Goal: Obtain resource: Obtain resource

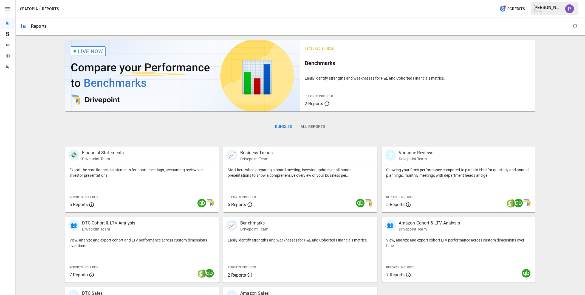
click at [10, 12] on icon "button" at bounding box center [7, 8] width 7 height 7
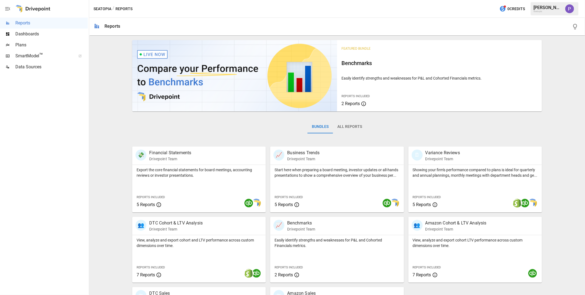
click at [21, 40] on div "Plans" at bounding box center [44, 44] width 88 height 11
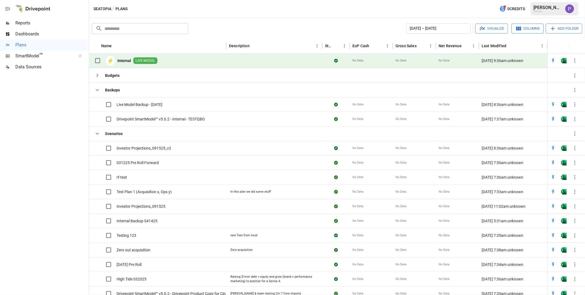
click at [4, 7] on button "button" at bounding box center [7, 9] width 15 height 18
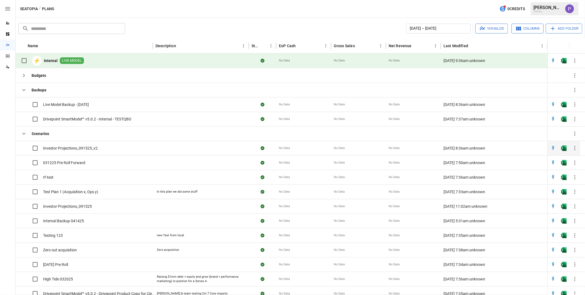
click at [81, 146] on span "Investor Projections_091525_v2" at bounding box center [70, 147] width 55 height 5
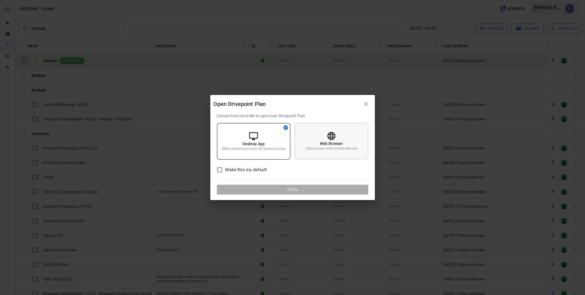
click at [307, 152] on div "Web Browser Quick access with limited features" at bounding box center [331, 141] width 73 height 36
click at [365, 104] on icon "button" at bounding box center [366, 104] width 7 height 7
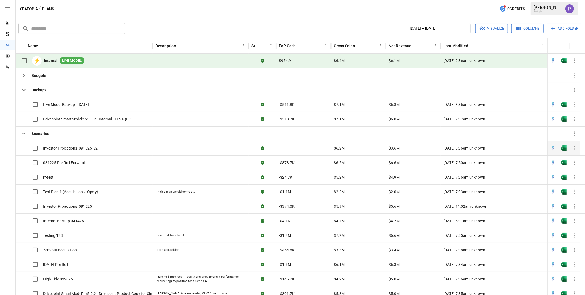
click at [63, 149] on span "Investor Projections_091525_v2" at bounding box center [70, 147] width 55 height 5
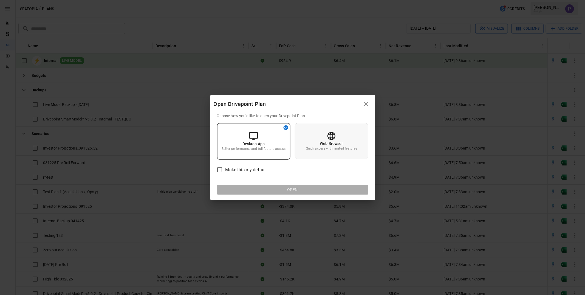
click at [325, 133] on div "Web Browser Quick access with limited features" at bounding box center [331, 141] width 73 height 36
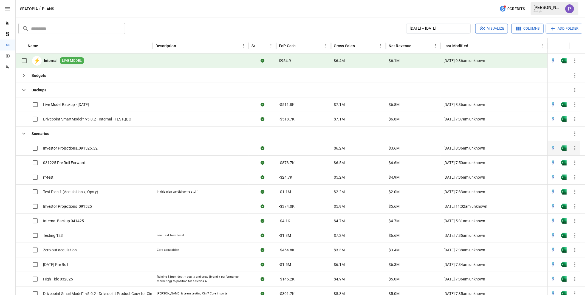
click at [63, 150] on span "Investor Projections_091525_v2" at bounding box center [70, 147] width 55 height 5
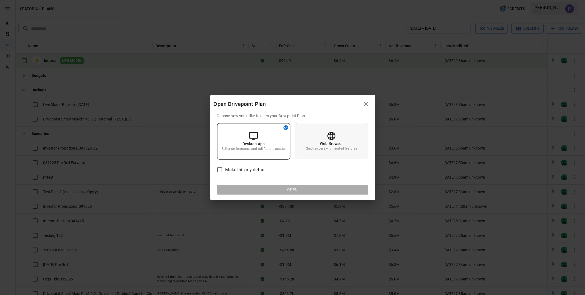
click at [315, 146] on p "Quick access with limited features" at bounding box center [331, 148] width 51 height 5
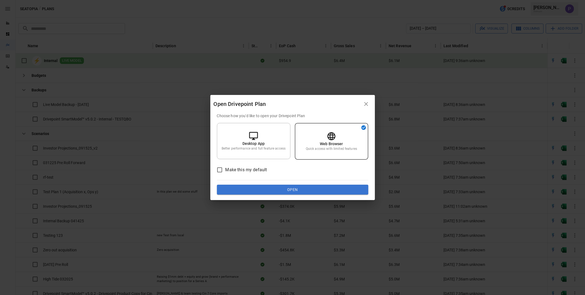
click at [301, 190] on button "Open" at bounding box center [292, 190] width 151 height 10
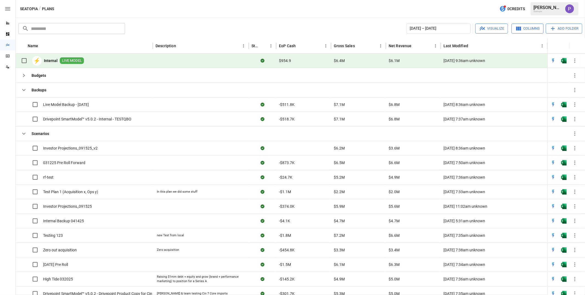
click at [56, 58] on b "Internal" at bounding box center [51, 60] width 14 height 5
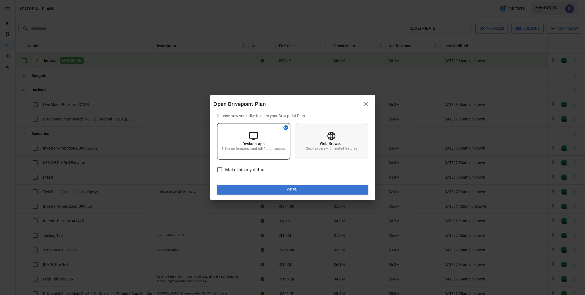
click at [328, 133] on icon at bounding box center [332, 136] width 10 height 10
click at [299, 184] on div "Choose how you'd like to open your Drivepoint Plan Desktop App Better performan…" at bounding box center [292, 153] width 151 height 81
click at [297, 187] on button "Open" at bounding box center [292, 190] width 151 height 10
